Goal: Navigation & Orientation: Find specific page/section

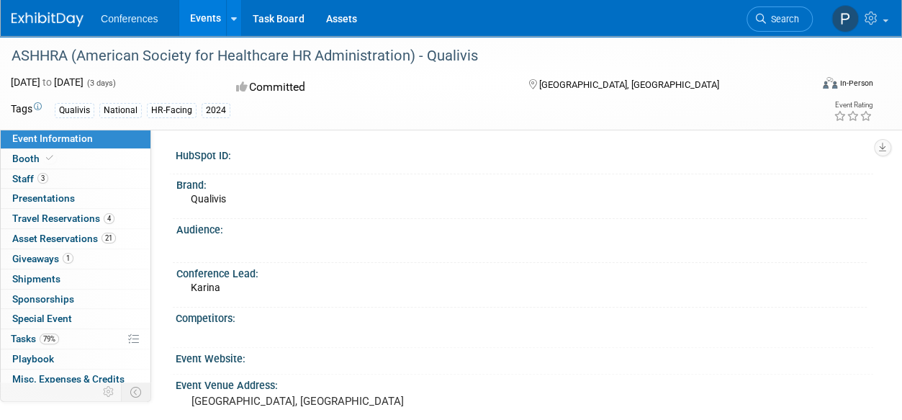
drag, startPoint x: 0, startPoint y: 0, endPoint x: 109, endPoint y: 47, distance: 119.3
click at [43, 18] on img at bounding box center [48, 19] width 72 height 14
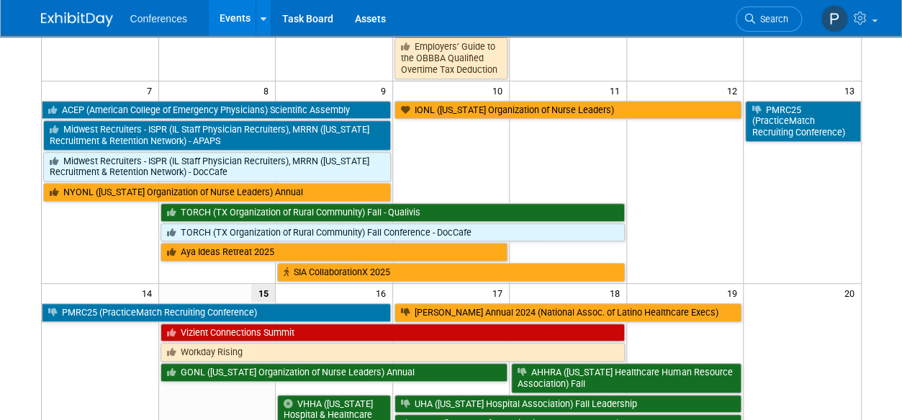
scroll to position [288, 0]
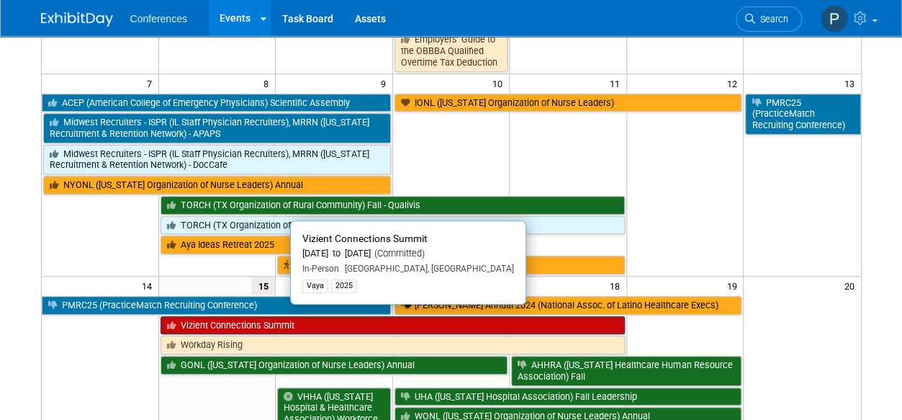
click at [266, 318] on link "Vizient Connections Summit" at bounding box center [392, 325] width 464 height 19
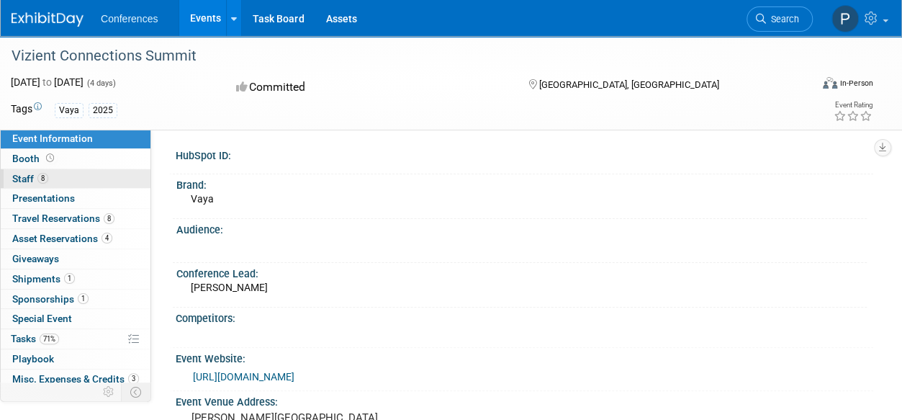
click at [66, 179] on link "8 Staff 8" at bounding box center [76, 178] width 150 height 19
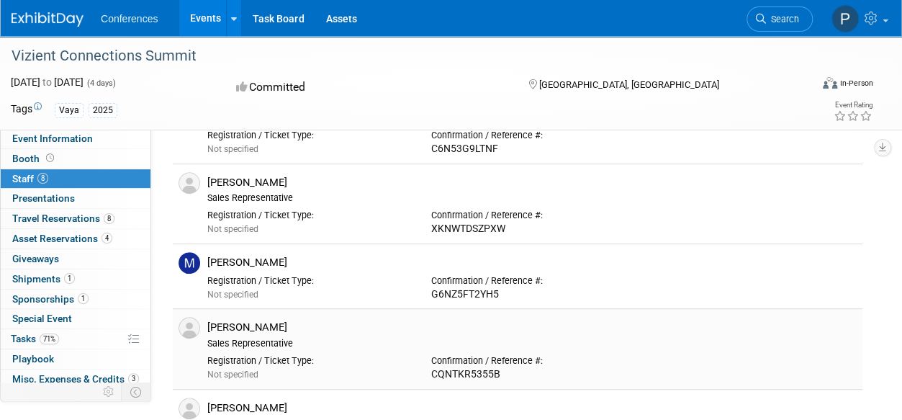
scroll to position [288, 0]
